Goal: Information Seeking & Learning: Learn about a topic

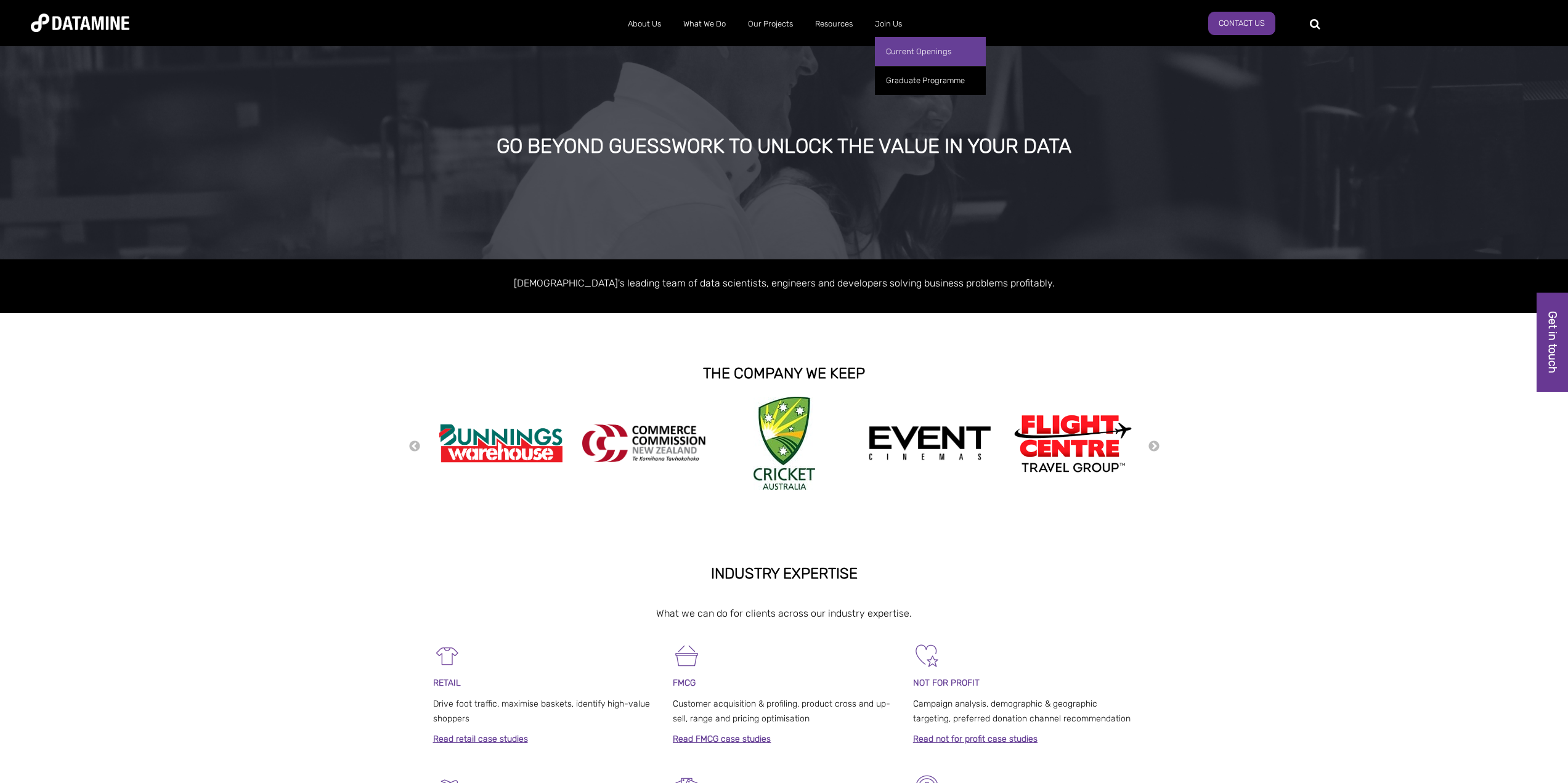
click at [900, 47] on link "Current Openings" at bounding box center [930, 51] width 111 height 29
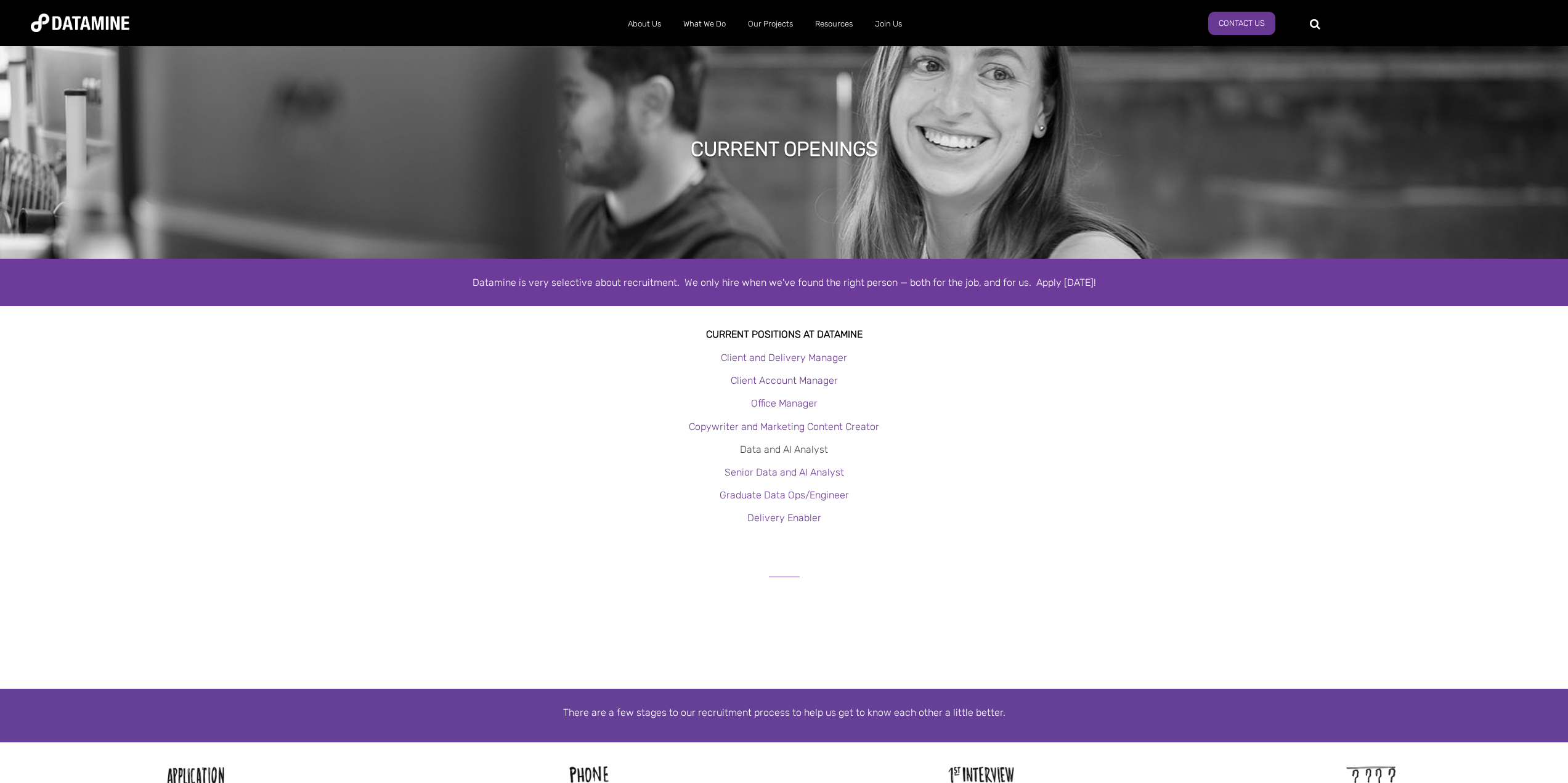
click at [801, 455] on link "Data and AI Analyst" at bounding box center [784, 449] width 88 height 12
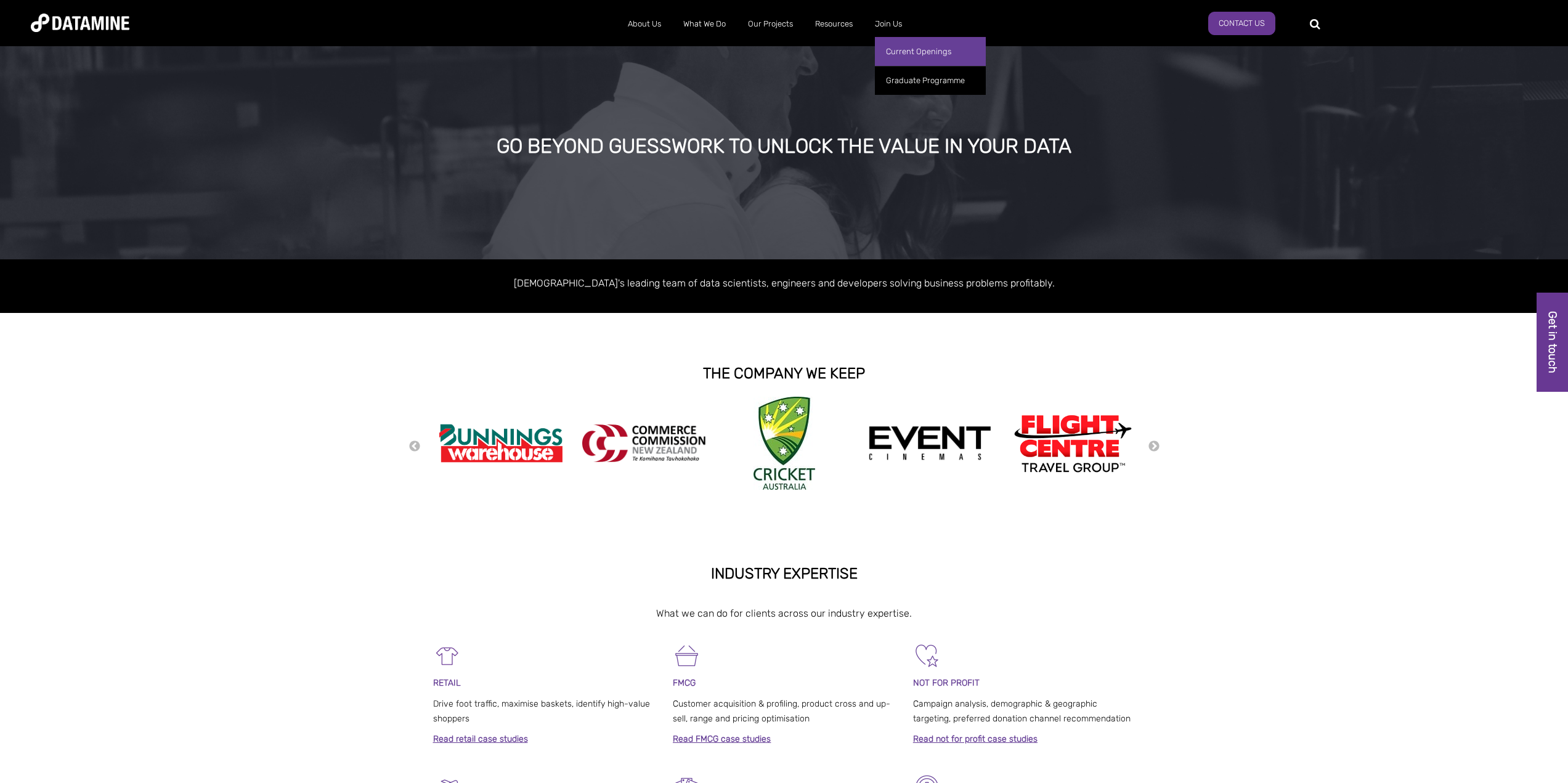
click at [903, 54] on link "Current Openings" at bounding box center [930, 51] width 111 height 29
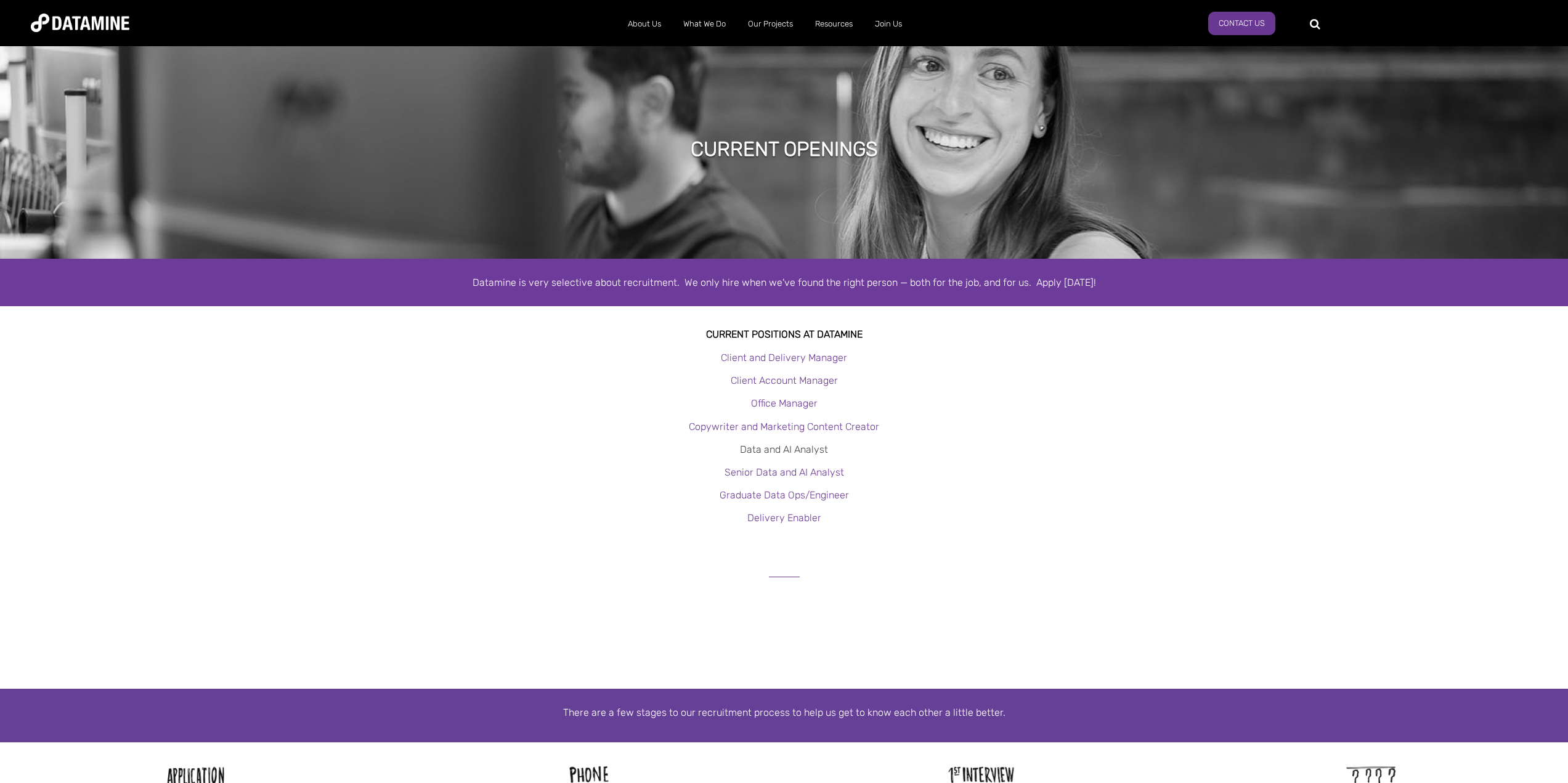
click at [793, 447] on link "Data and AI Analyst" at bounding box center [784, 449] width 88 height 12
click at [784, 471] on link "Senior Data and AI Analyst" at bounding box center [784, 472] width 119 height 12
click at [782, 446] on link "Data and AI Analyst" at bounding box center [784, 449] width 88 height 12
click at [773, 450] on link "Data and AI Analyst" at bounding box center [784, 449] width 88 height 12
click at [774, 491] on link "Graduate Data Ops/Engineer" at bounding box center [784, 495] width 129 height 12
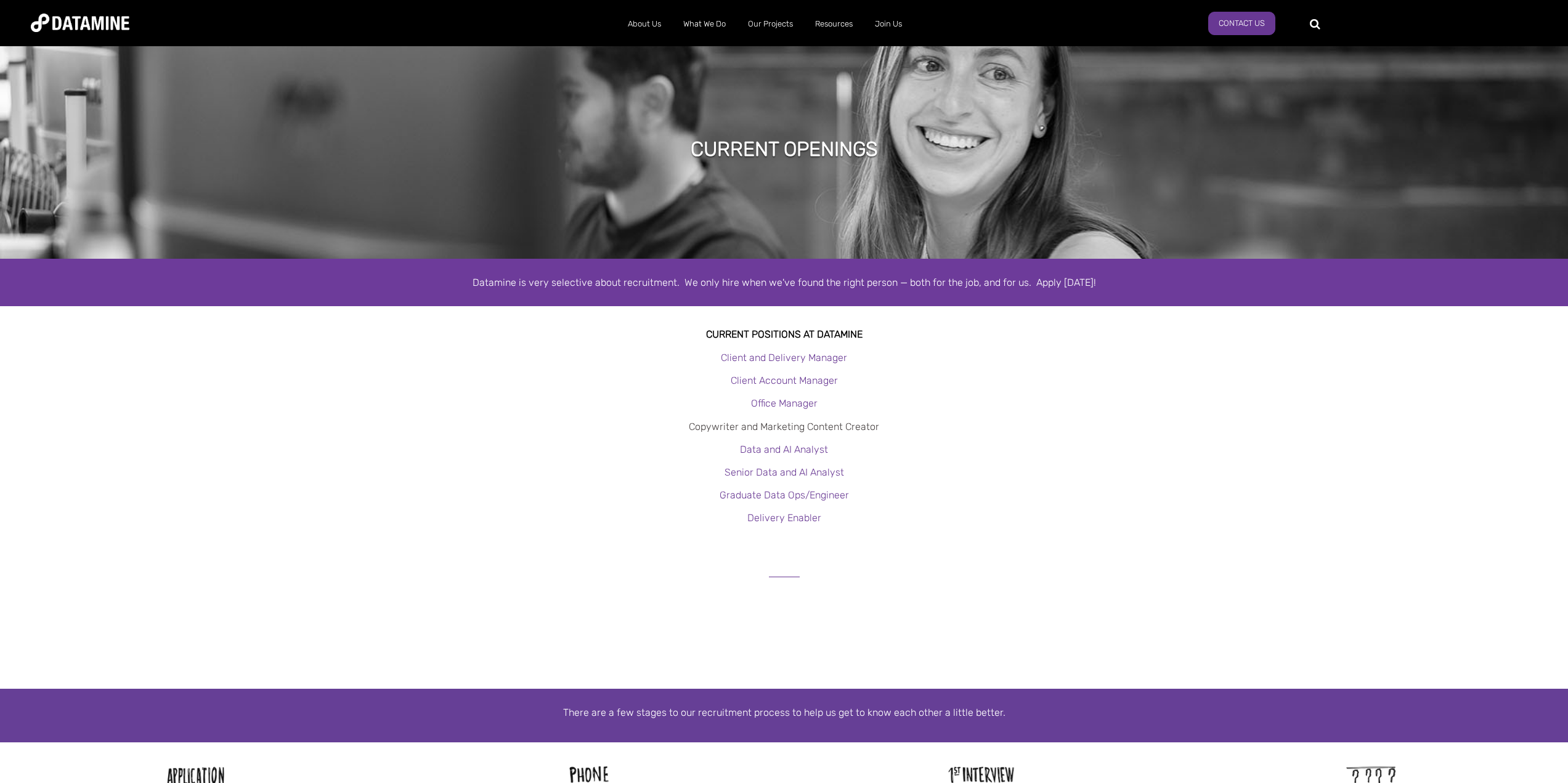
click at [785, 426] on link "Copywriter and Marketing Content Creator" at bounding box center [784, 426] width 191 height 12
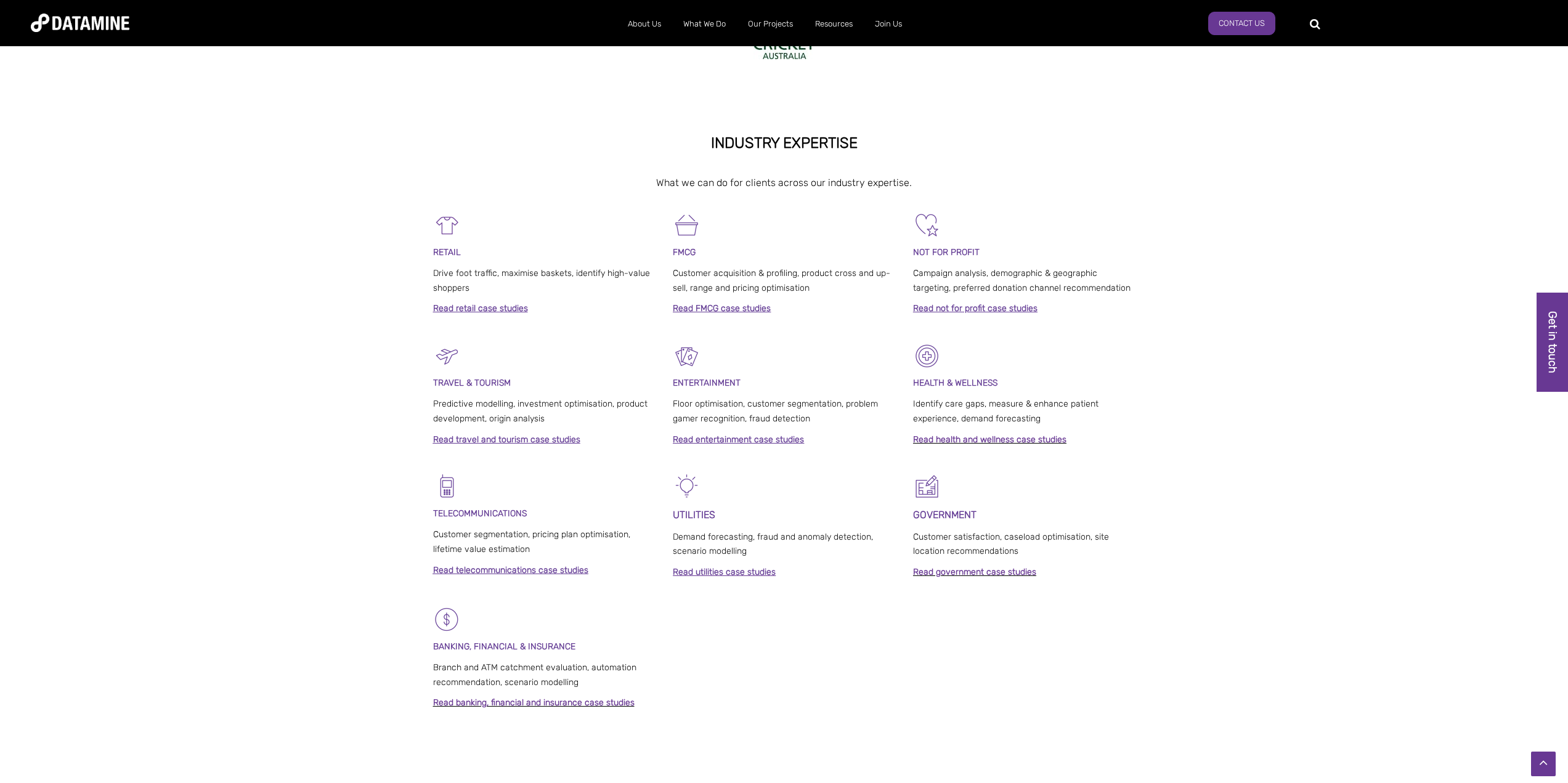
scroll to position [431, 0]
click at [546, 429] on div "TRAVEL & TOURISM Predictive modelling, investment optimisation, product develop…" at bounding box center [544, 397] width 223 height 111
click at [524, 437] on strong "Read travel and tourism case studies" at bounding box center [507, 439] width 148 height 10
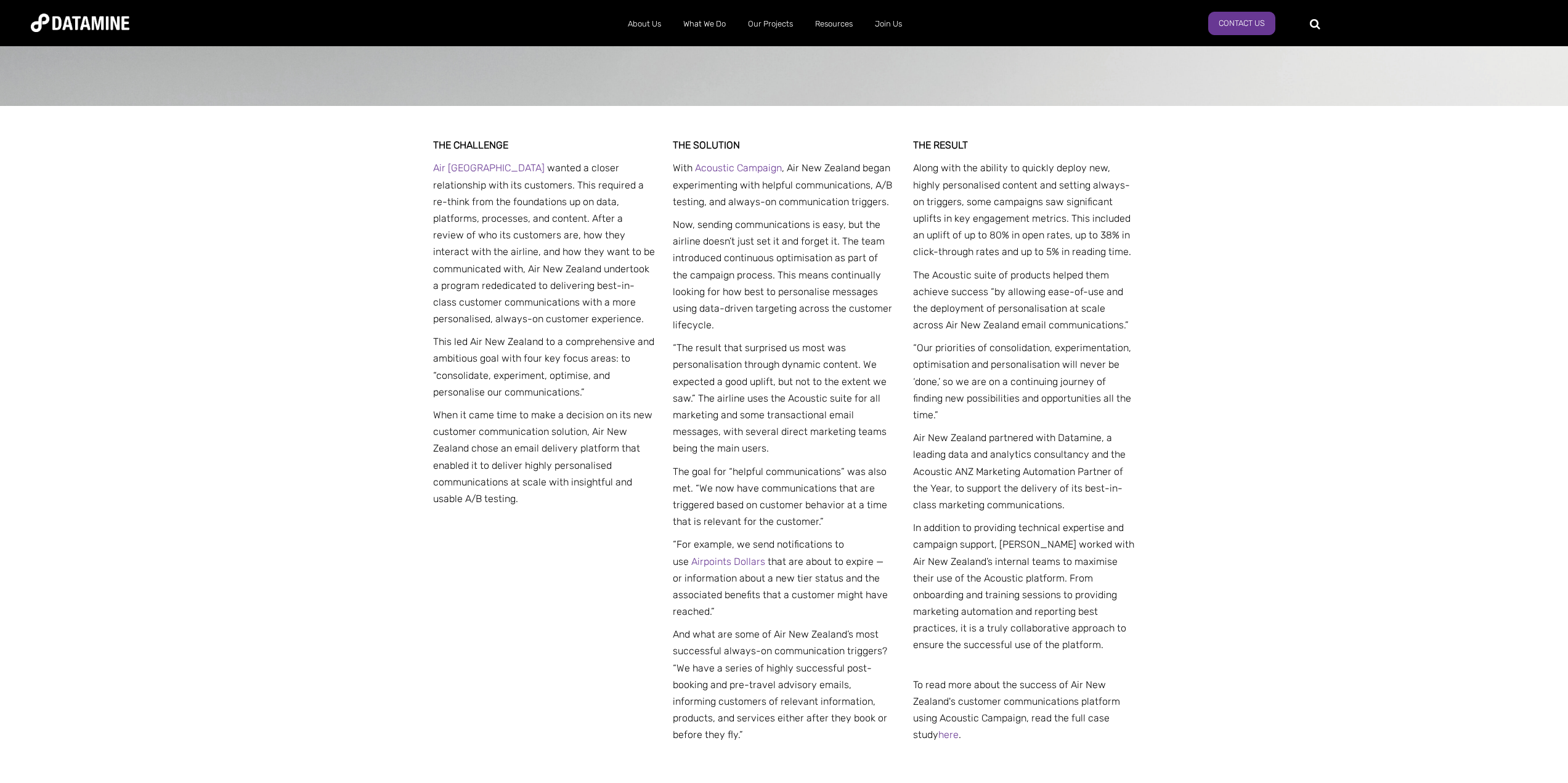
scroll to position [431, 0]
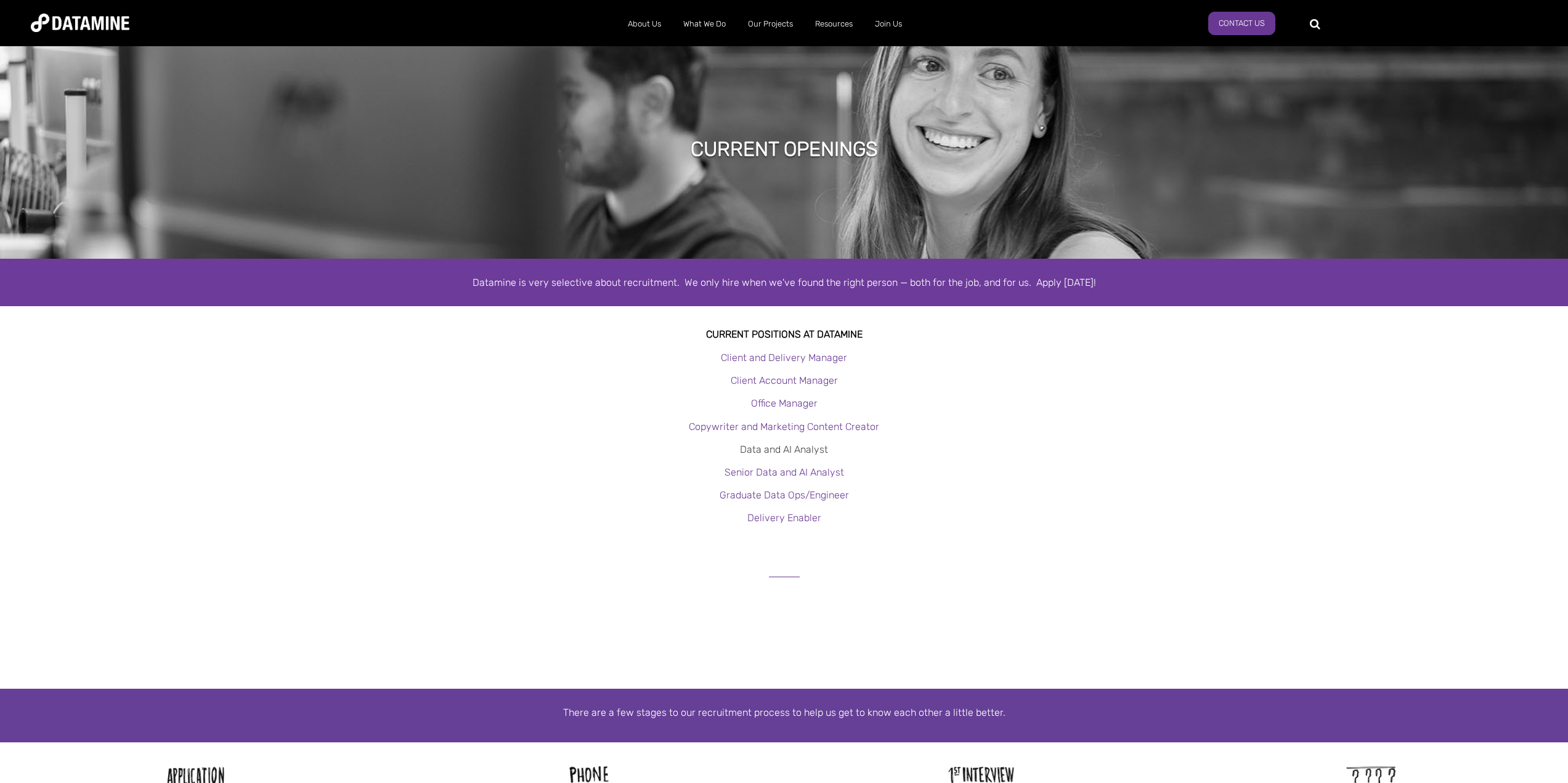
click at [788, 452] on link "Data and AI Analyst" at bounding box center [784, 449] width 88 height 12
click at [889, 64] on link "Current Openings" at bounding box center [930, 51] width 111 height 29
click at [915, 82] on link "Graduate Programme" at bounding box center [930, 80] width 111 height 29
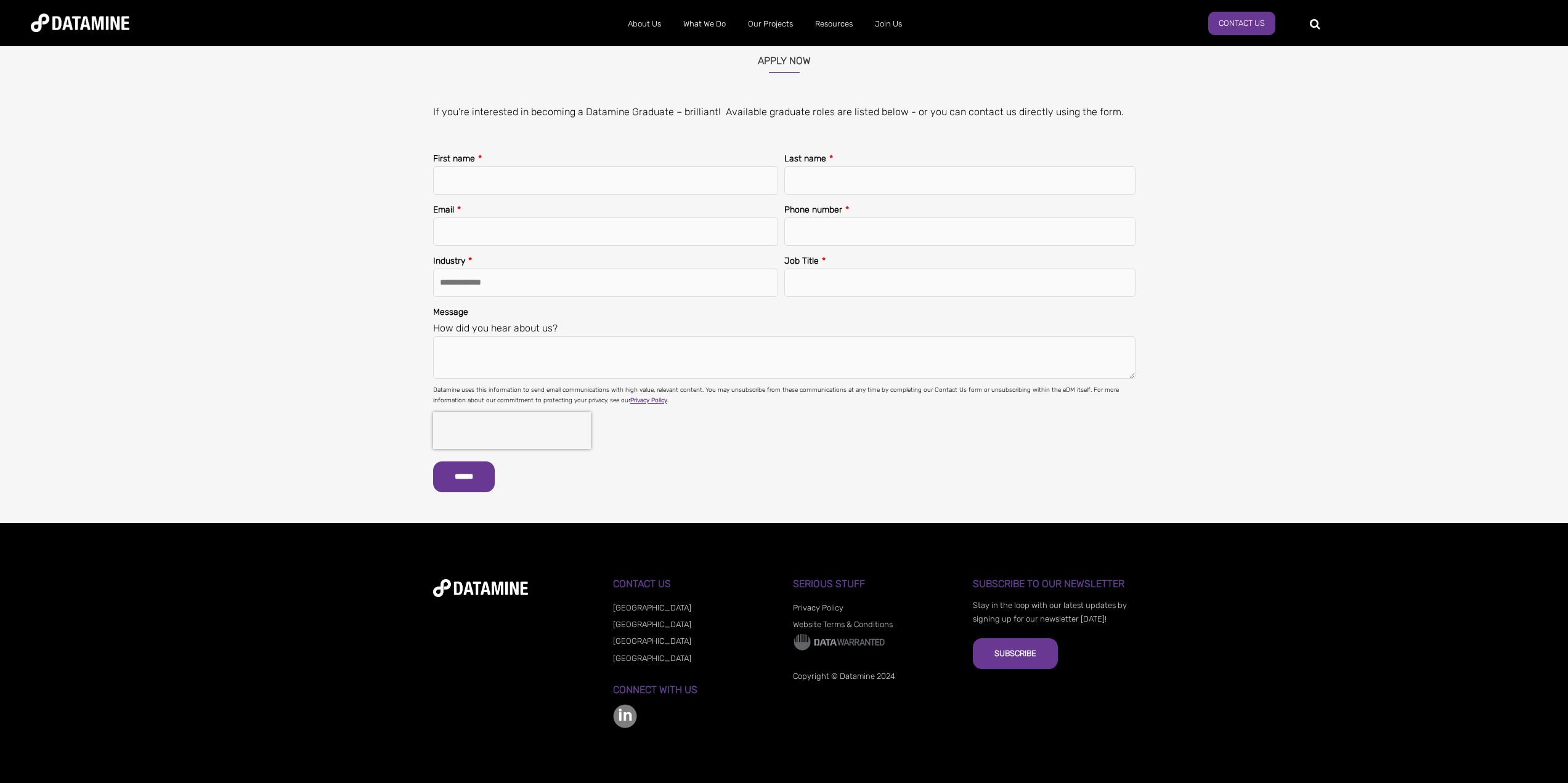
scroll to position [1603, 0]
click at [912, 47] on link "Current Openings" at bounding box center [930, 51] width 111 height 29
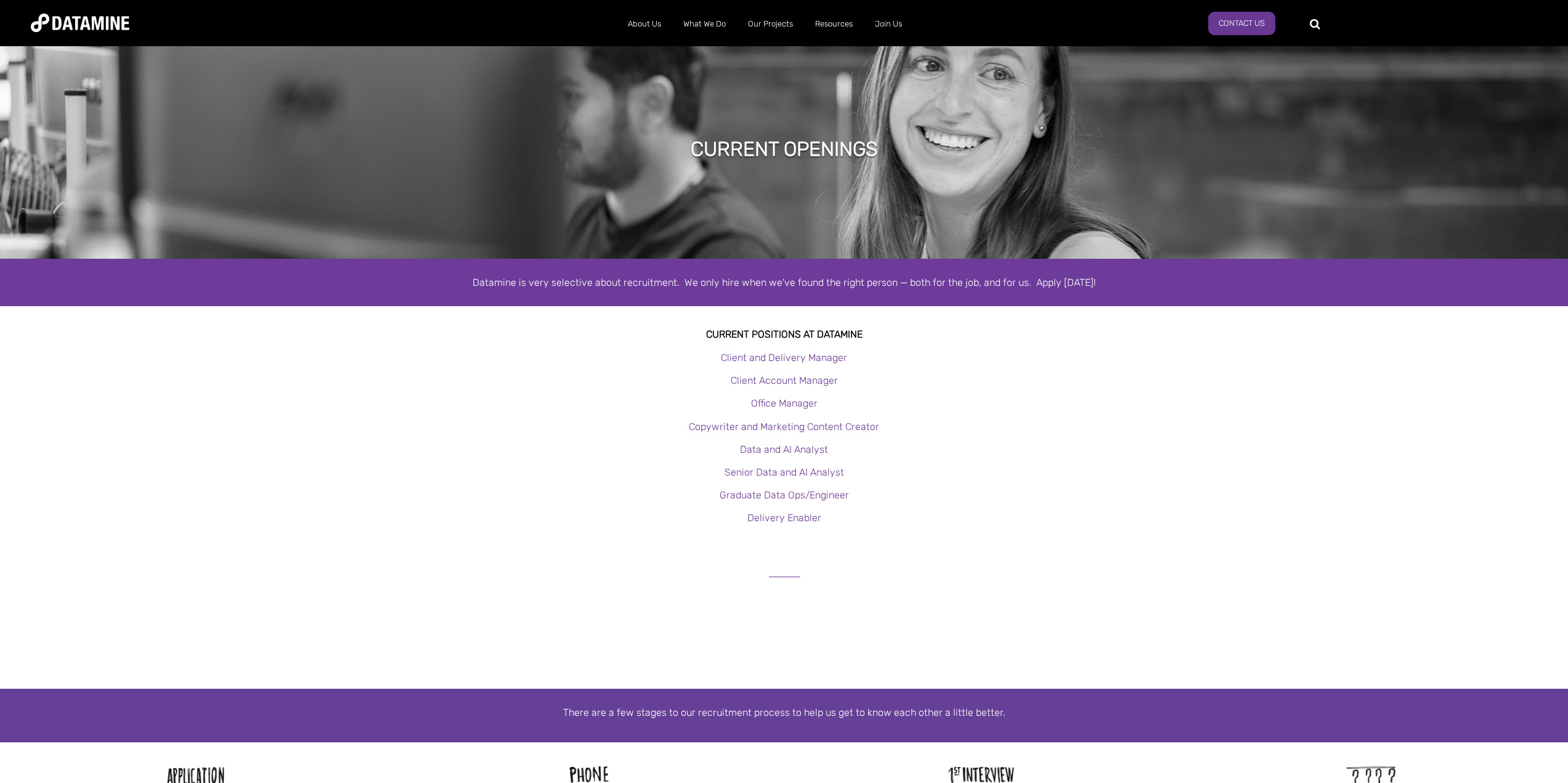
click at [162, 303] on div "Datamine is very selective about recruitment. We only hire when we've found the…" at bounding box center [784, 283] width 1568 height 47
click at [787, 494] on link "Graduate Data Ops/Engineer" at bounding box center [784, 495] width 129 height 12
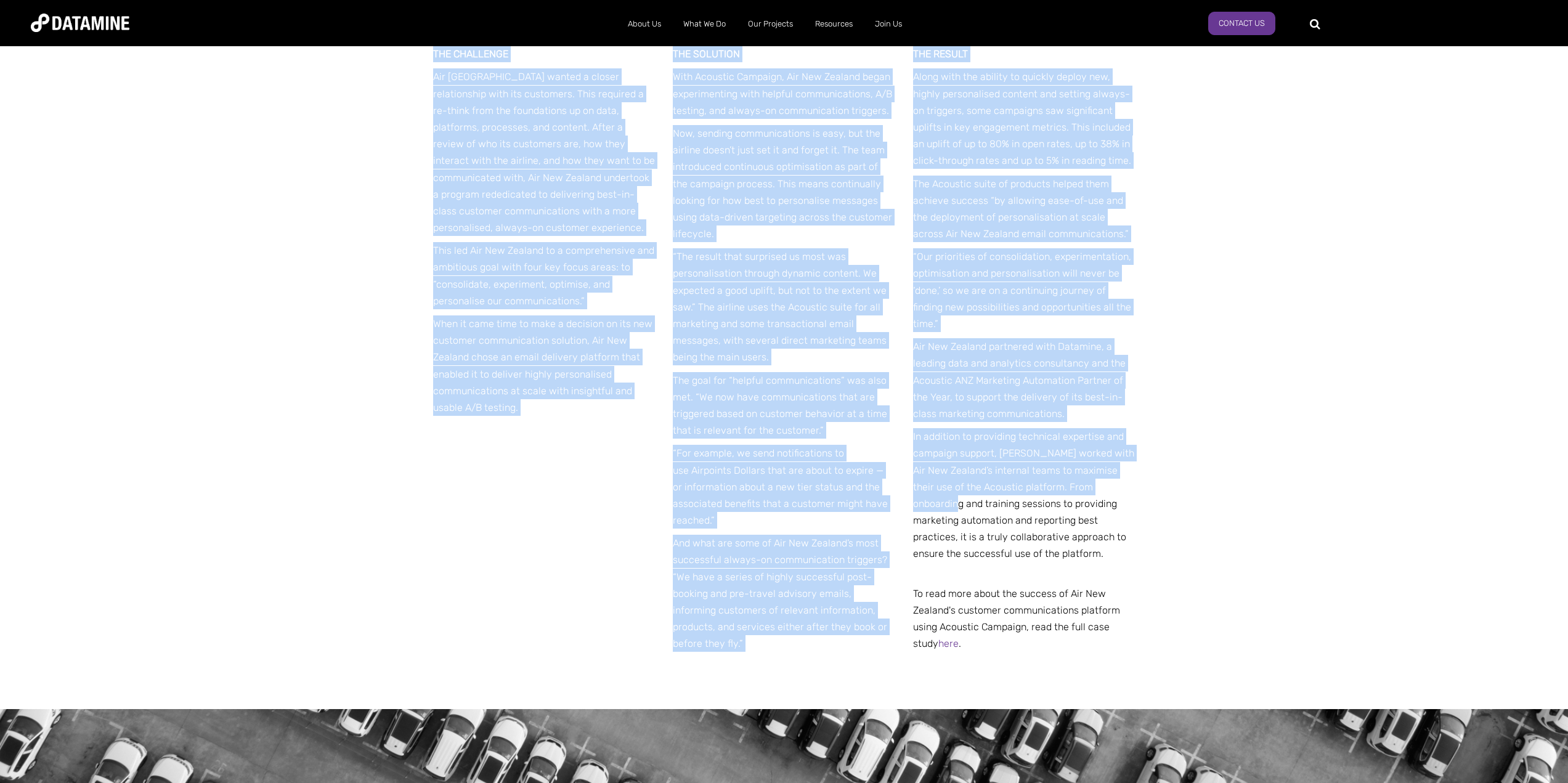
scroll to position [616, 0]
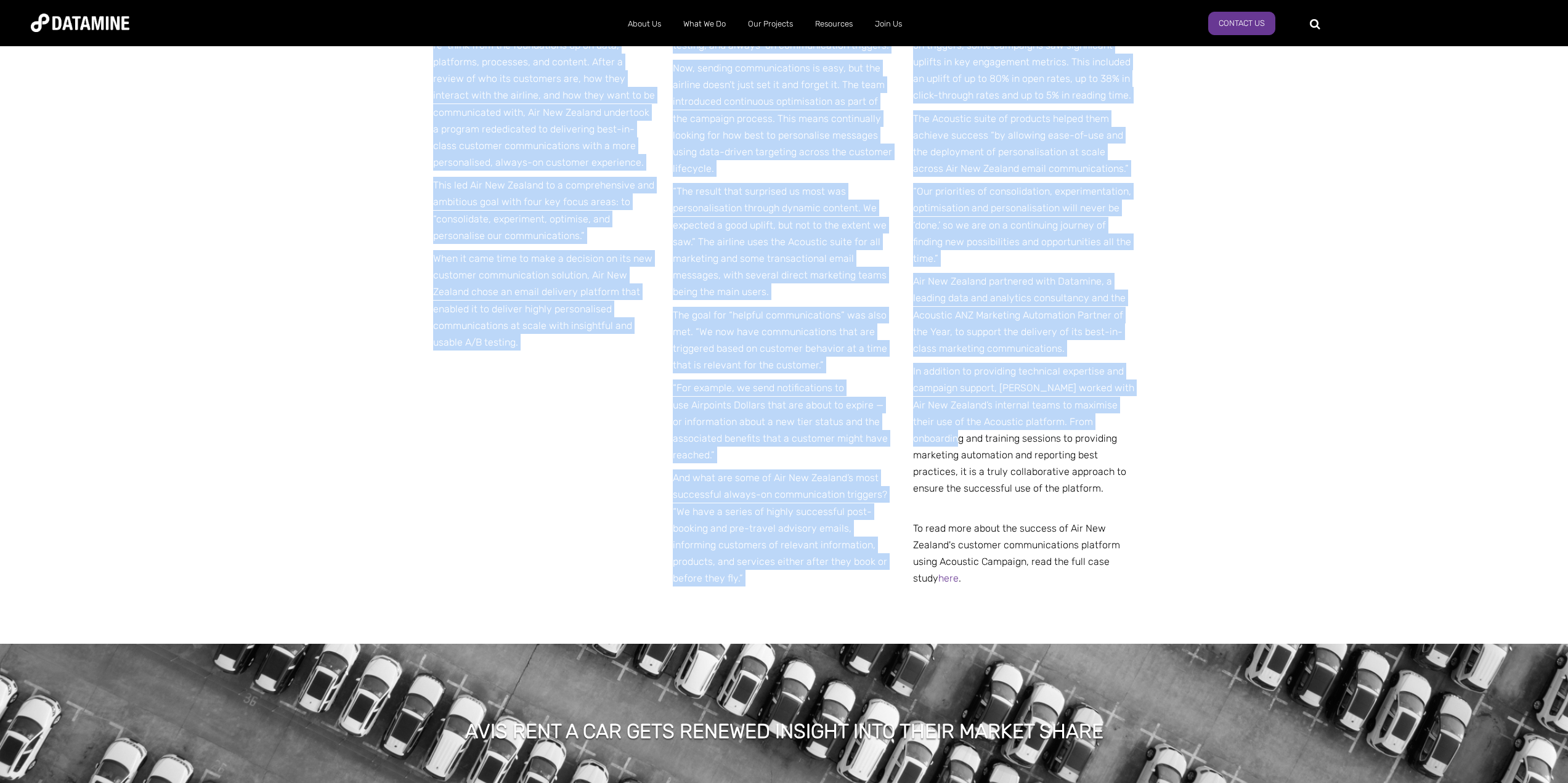
drag, startPoint x: 432, startPoint y: 173, endPoint x: 1171, endPoint y: 587, distance: 847.1
click at [1171, 587] on div "THE CHALLENGE Air New Zealand wanted a closer relationship with its customers. …" at bounding box center [784, 296] width 1568 height 693
copy div "THE CHALLENGE Air New Zealand wanted a closer relationship with its customers. …"
